Goal: Transaction & Acquisition: Purchase product/service

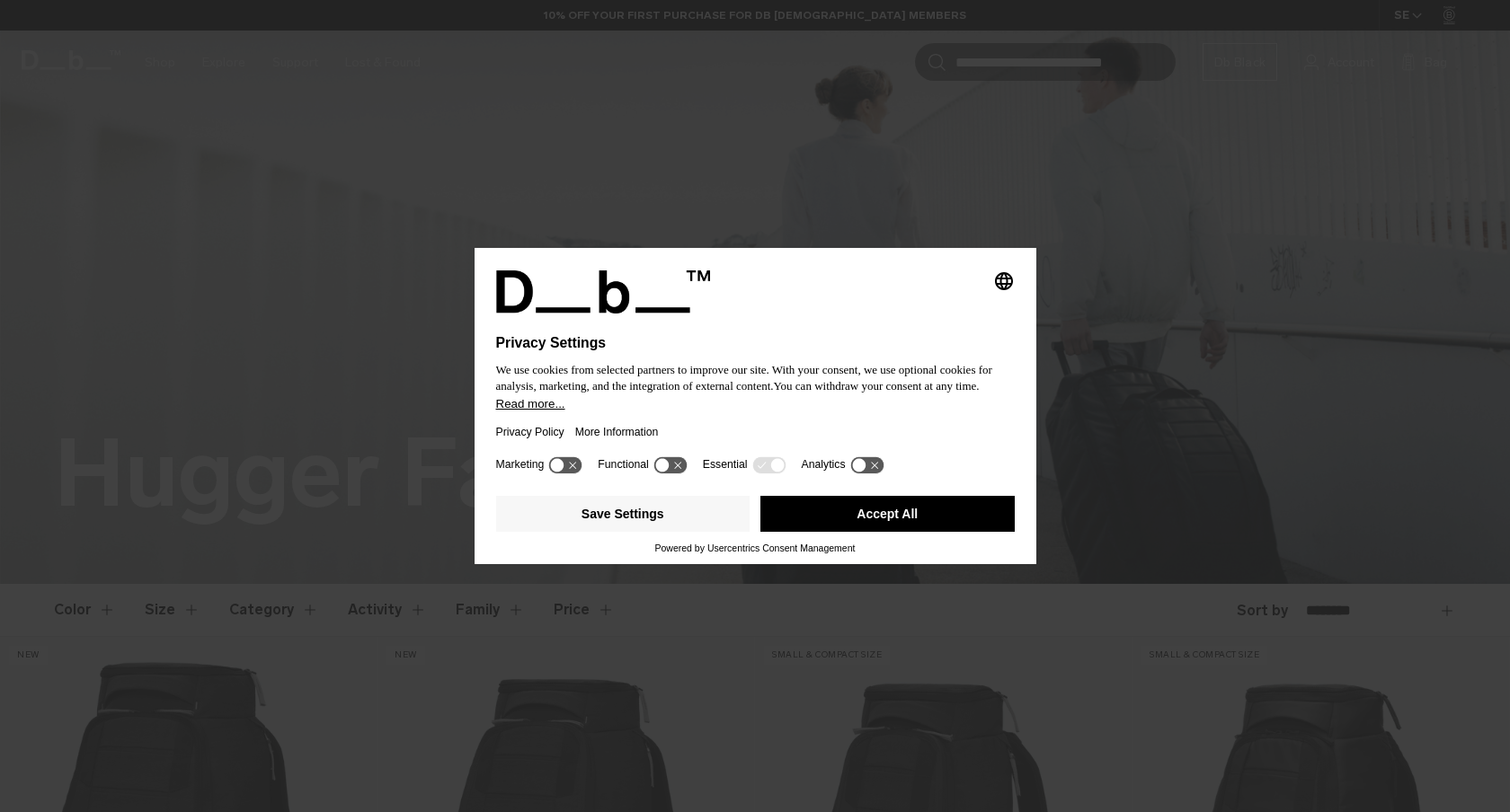
click at [826, 514] on button "Accept All" at bounding box center [887, 514] width 254 height 36
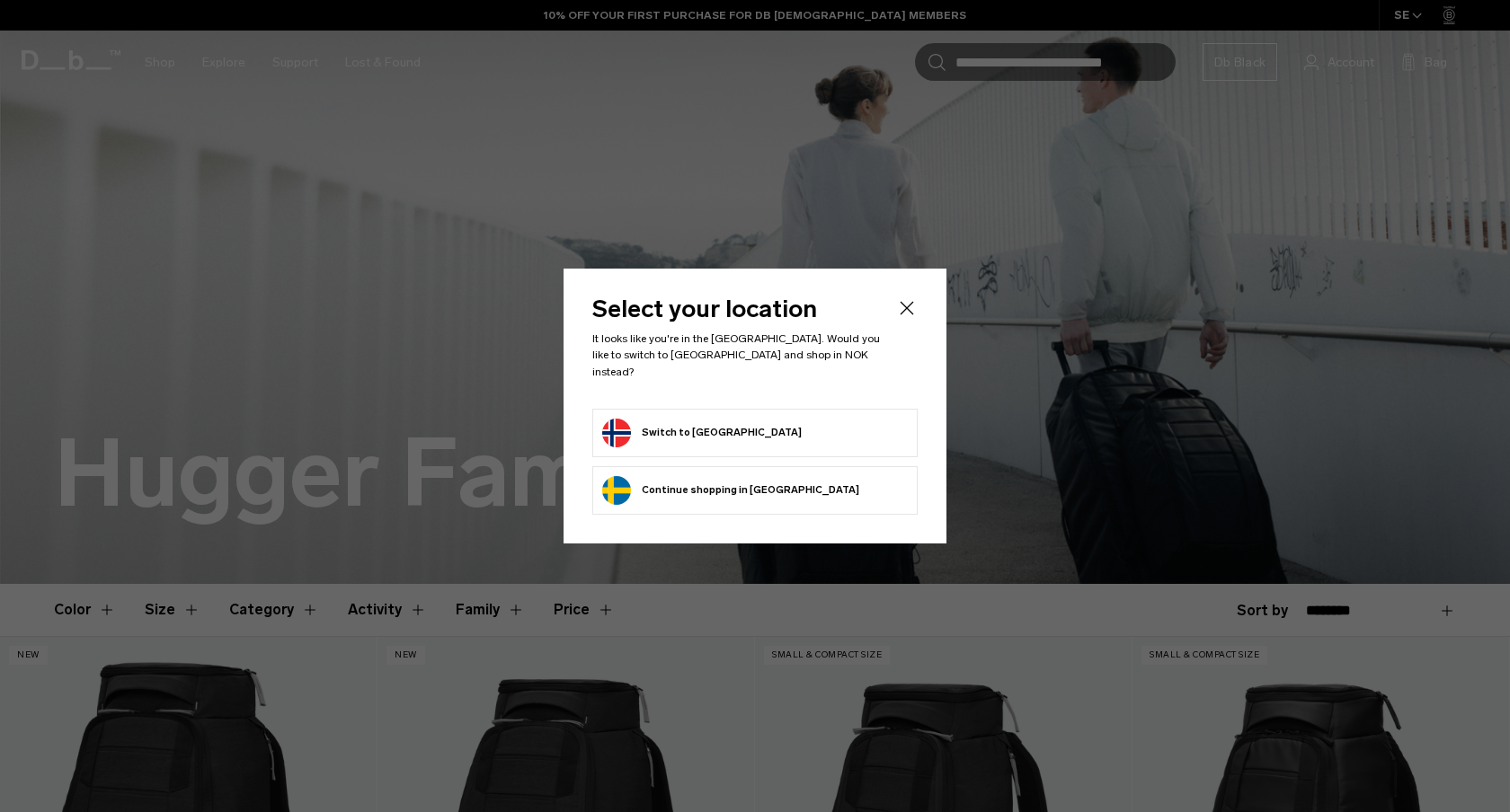
click at [763, 429] on form "Switch to Norway" at bounding box center [755, 433] width 306 height 29
click at [679, 424] on button "Switch to Norway" at bounding box center [701, 433] width 199 height 29
click at [911, 316] on icon "Close" at bounding box center [906, 307] width 21 height 21
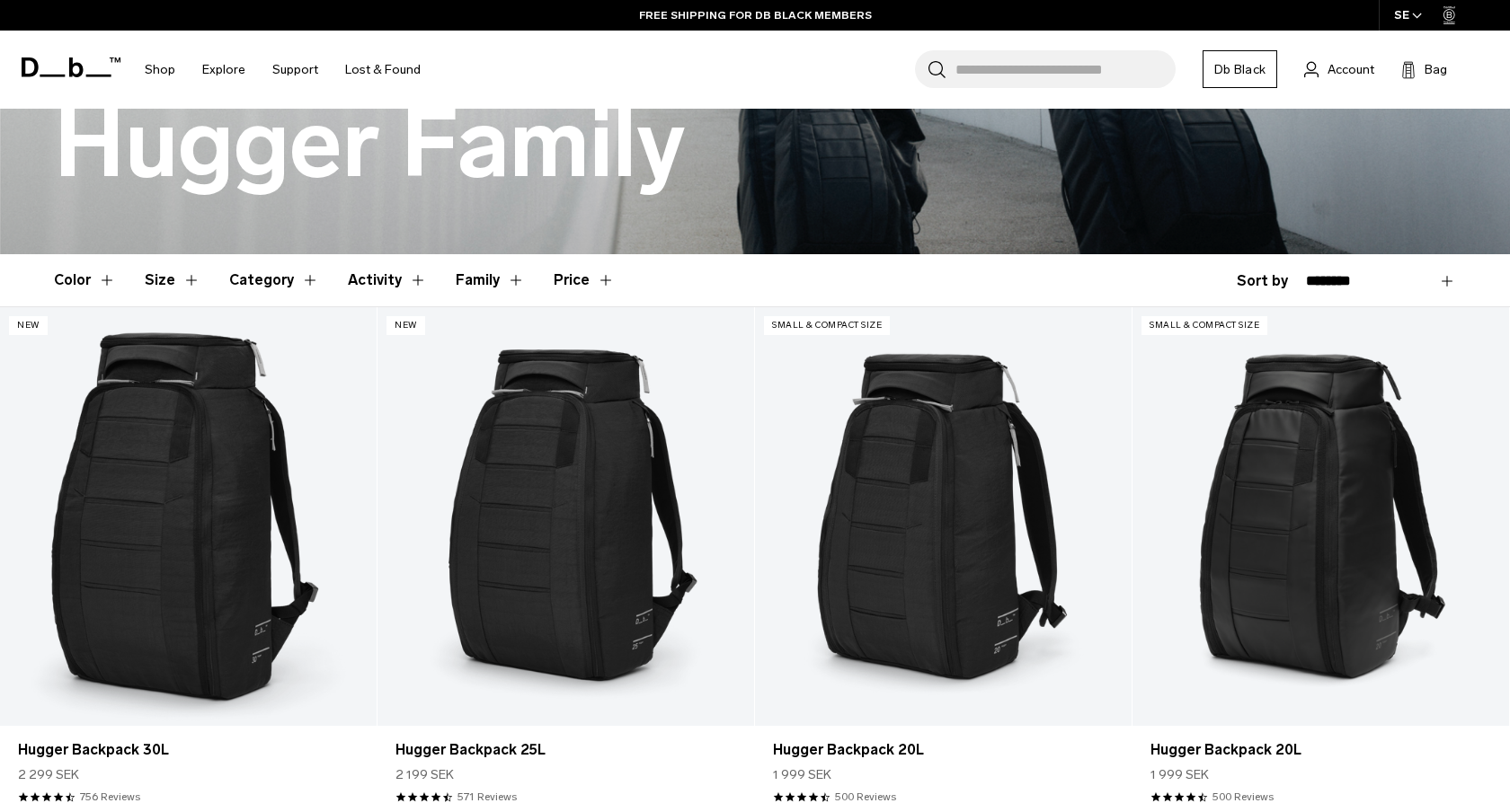
scroll to position [395, 0]
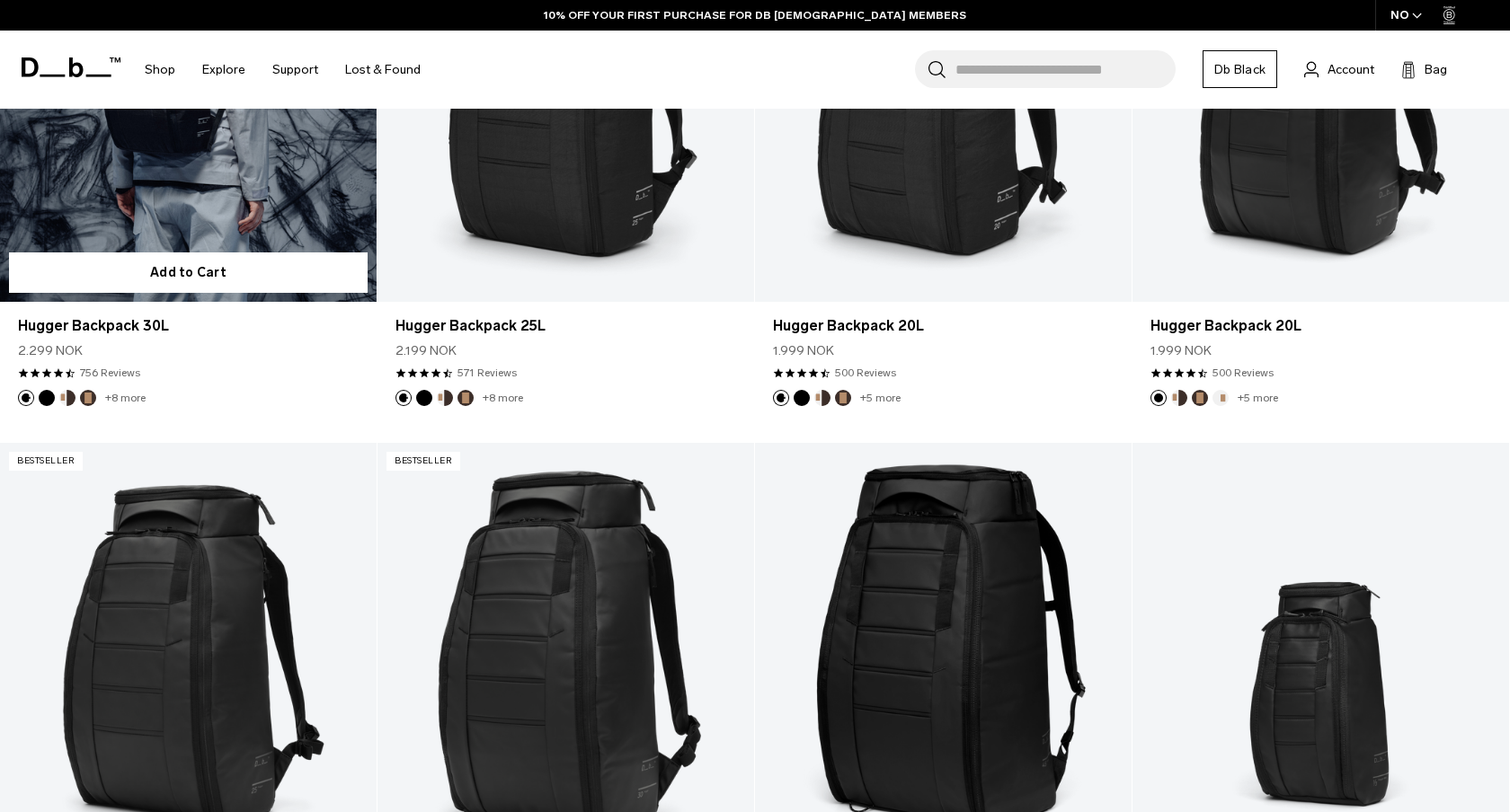
scroll to position [739, 0]
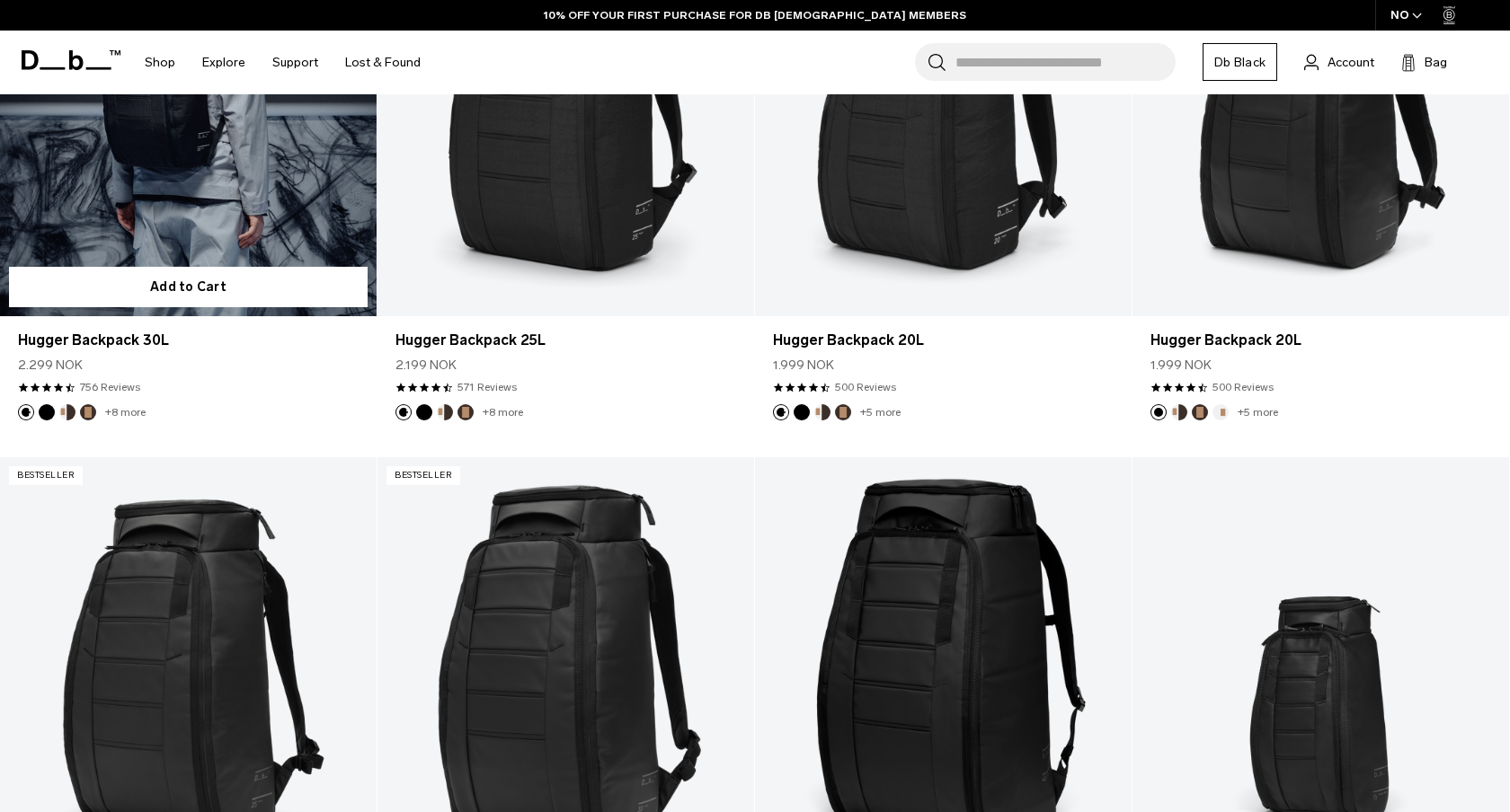
click at [297, 367] on div "2.299 NOK" at bounding box center [188, 365] width 341 height 19
click at [153, 345] on link "Hugger Backpack 30L" at bounding box center [188, 340] width 341 height 21
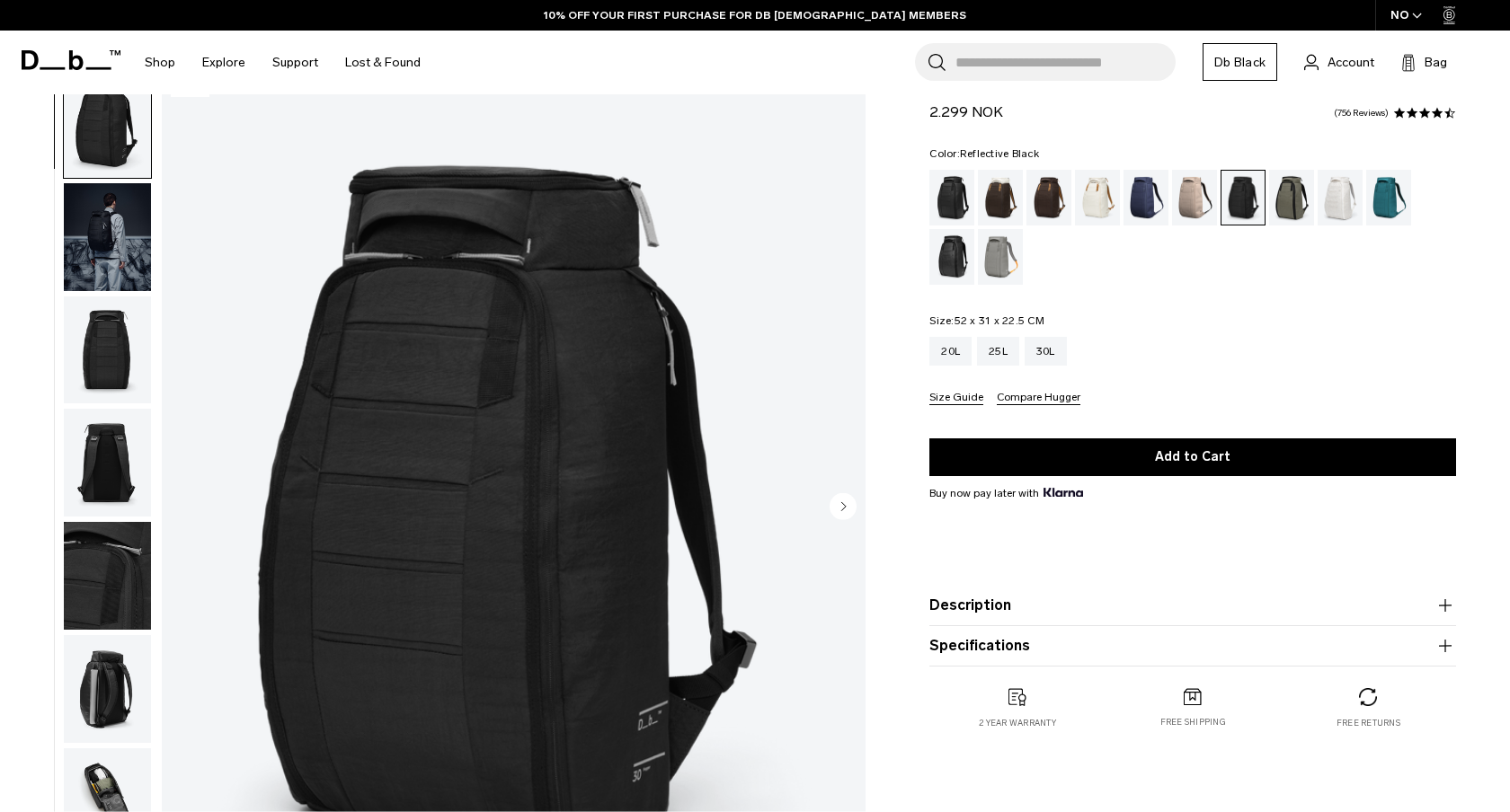
click at [950, 252] on div "Reflective Black" at bounding box center [952, 257] width 46 height 56
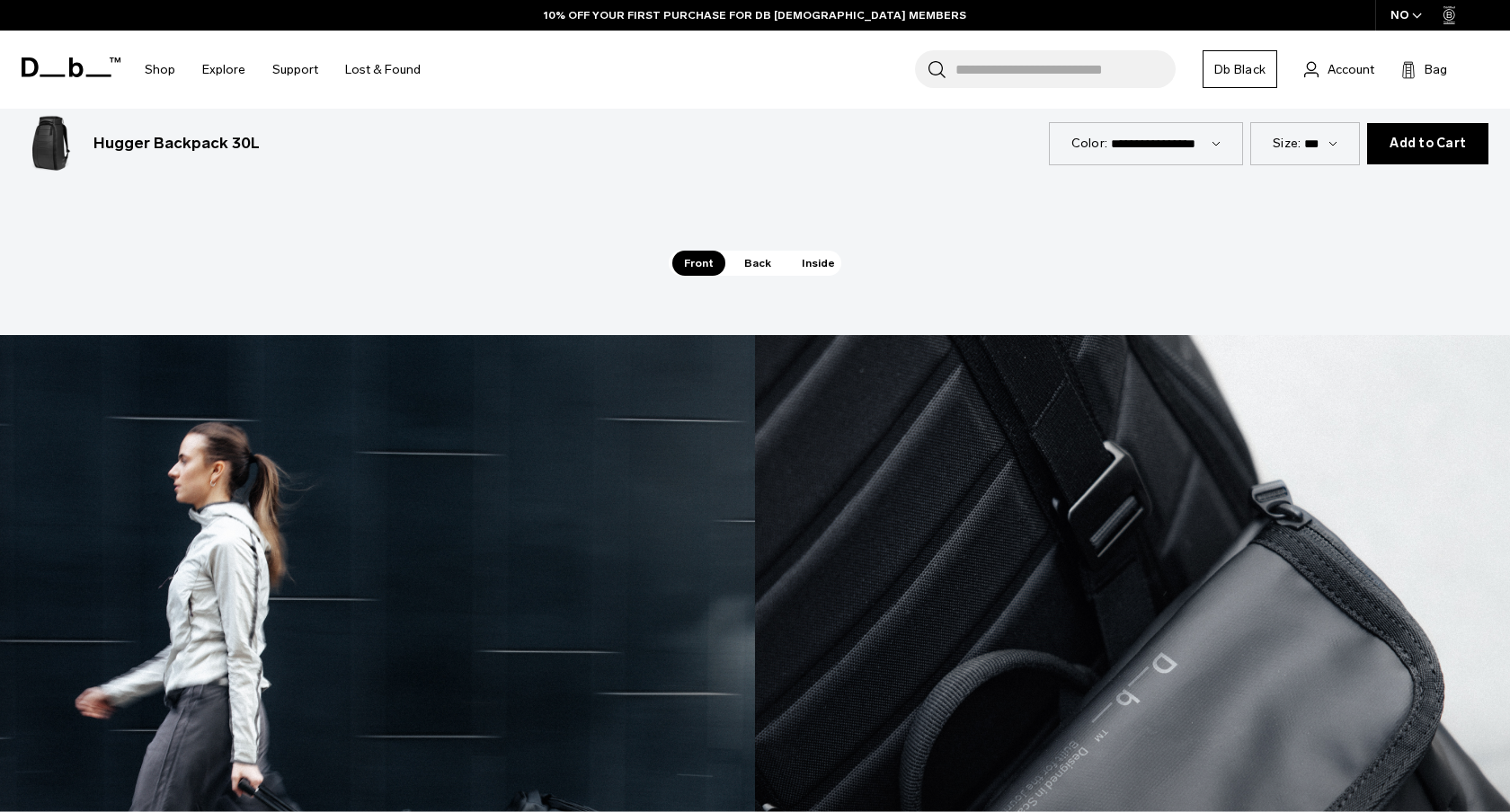
scroll to position [3035, 0]
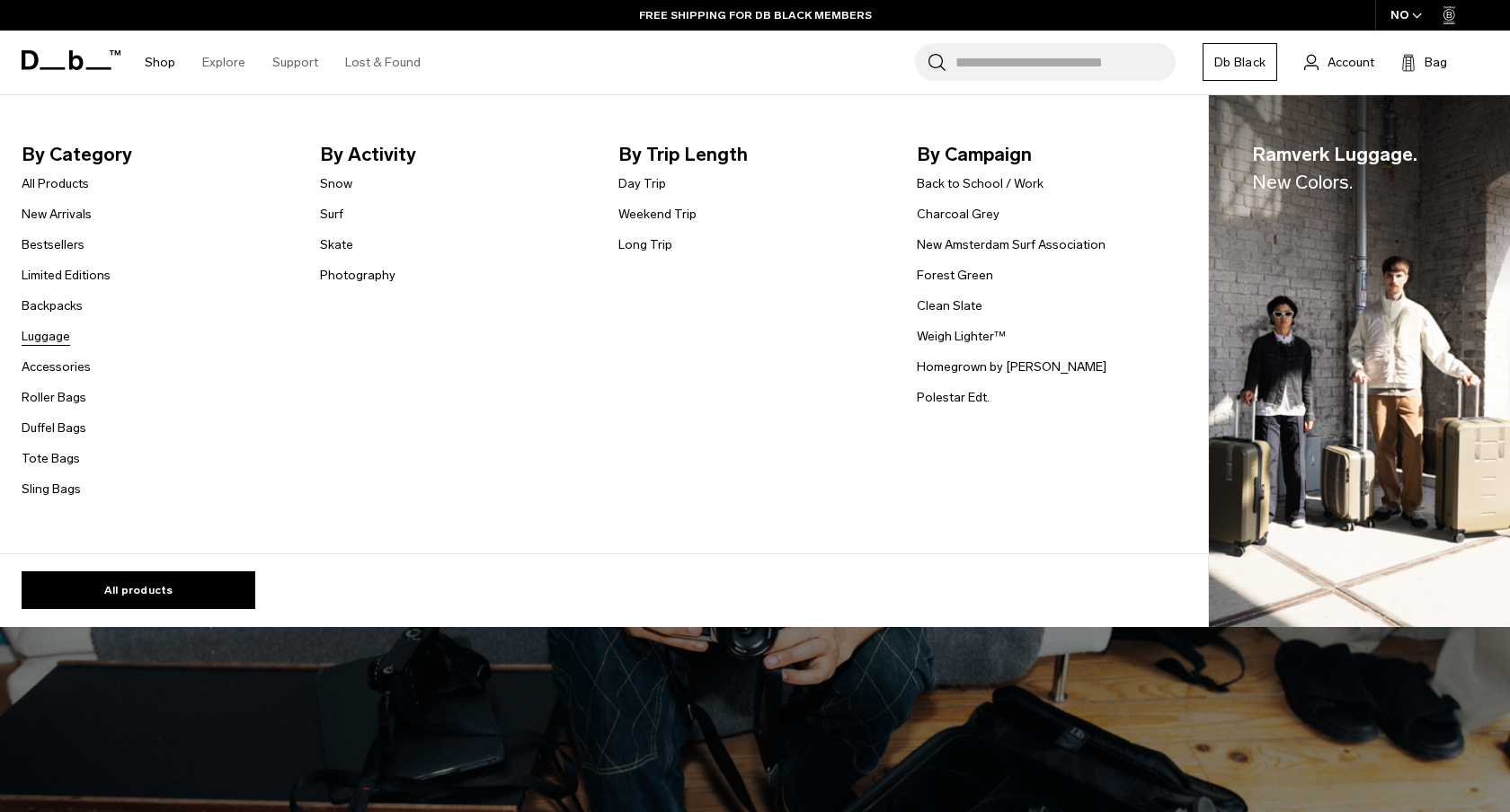
click at [50, 345] on link "Luggage" at bounding box center [46, 336] width 48 height 19
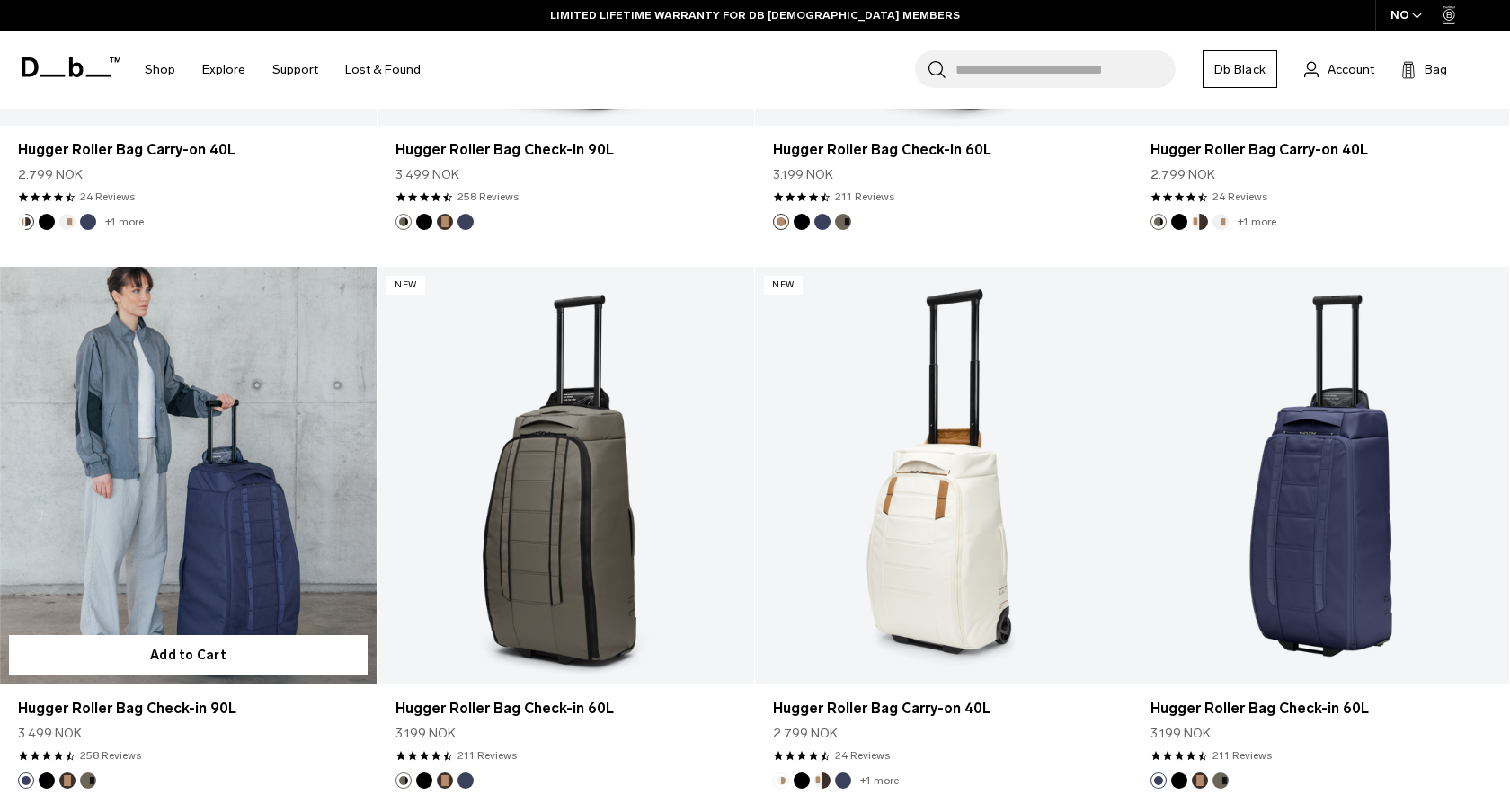
scroll to position [6936, 0]
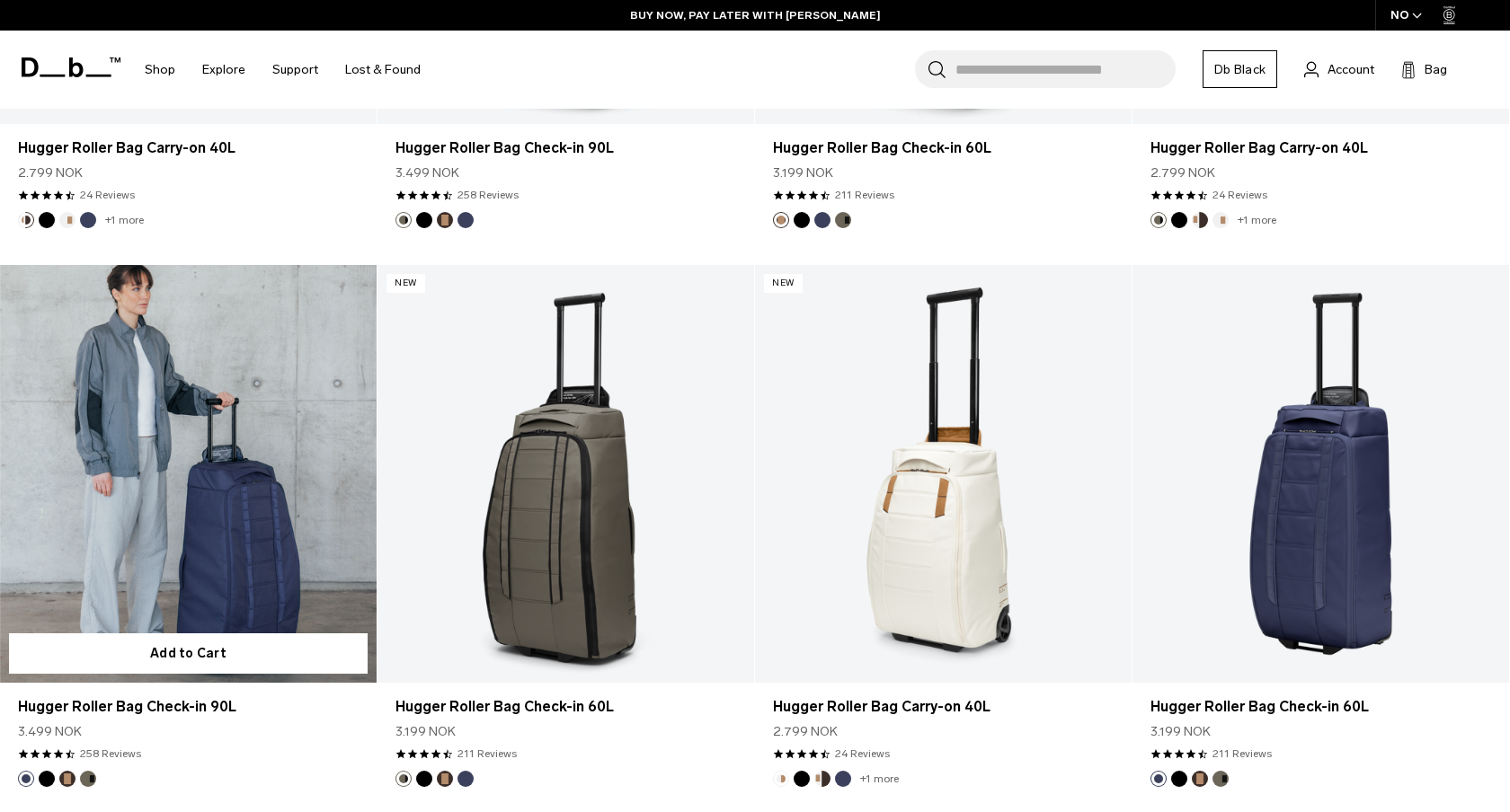
click at [306, 584] on link "Hugger Roller Bag Check-in 90L" at bounding box center [188, 475] width 376 height 419
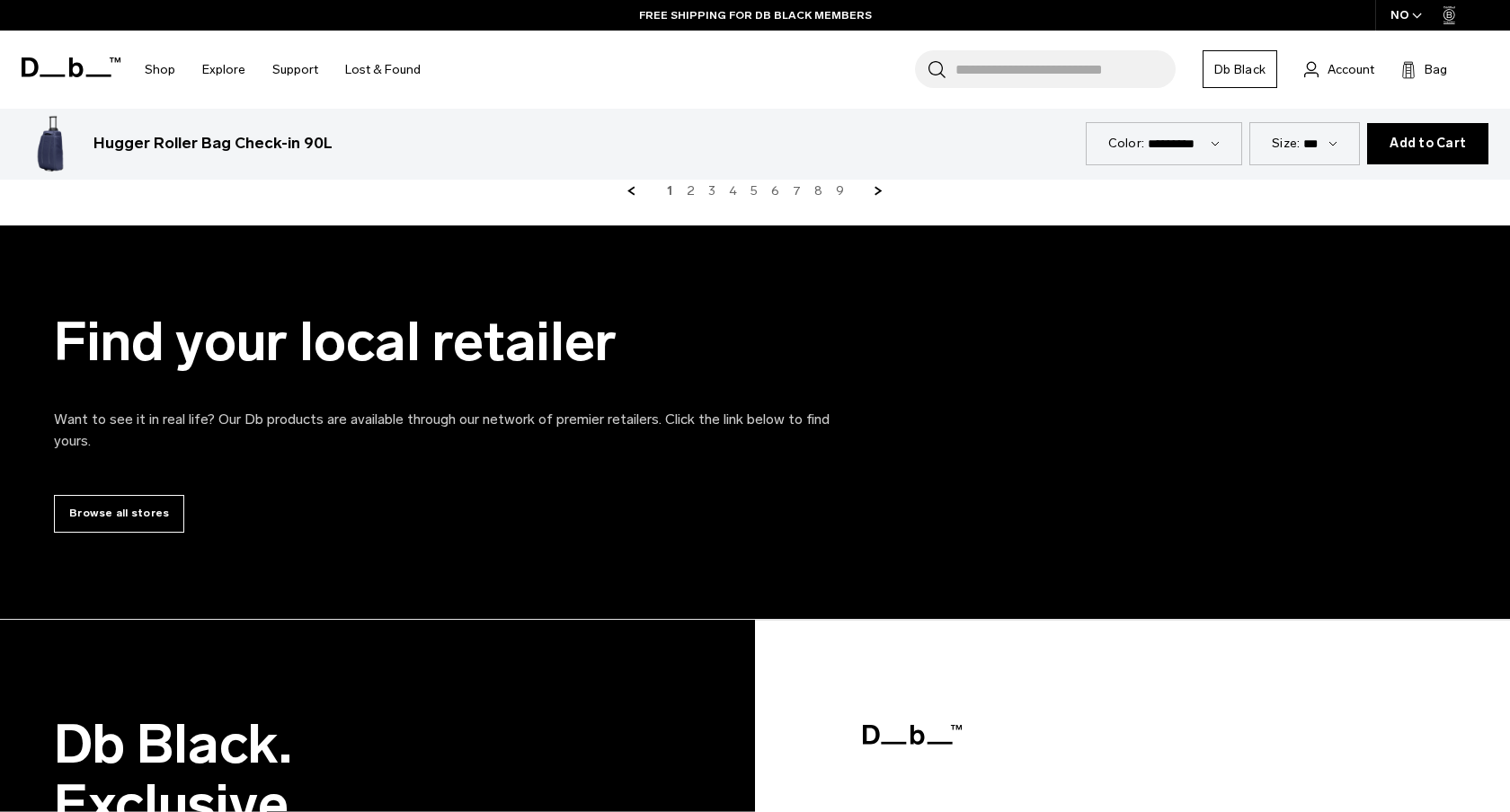
scroll to position [5877, 0]
